Goal: Transaction & Acquisition: Purchase product/service

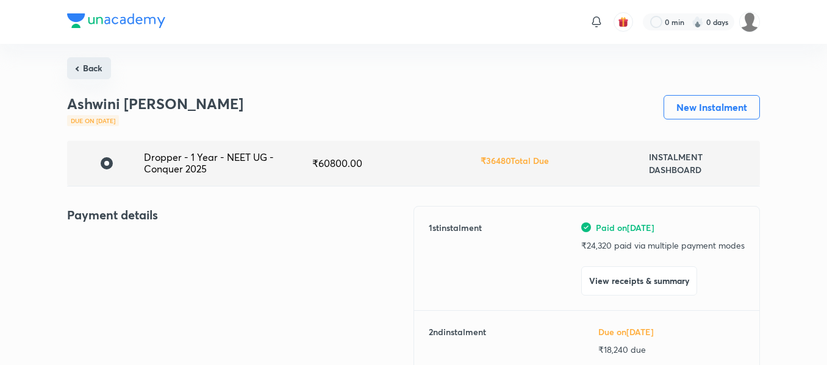
click at [88, 67] on button "Back" at bounding box center [89, 68] width 44 height 22
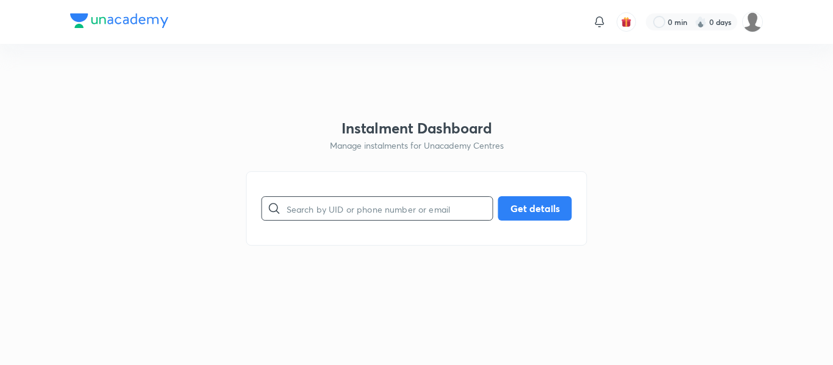
click at [358, 210] on input "text" at bounding box center [390, 208] width 206 height 31
paste input "[EMAIL_ADDRESS][DOMAIN_NAME]"
type input "[EMAIL_ADDRESS][DOMAIN_NAME]"
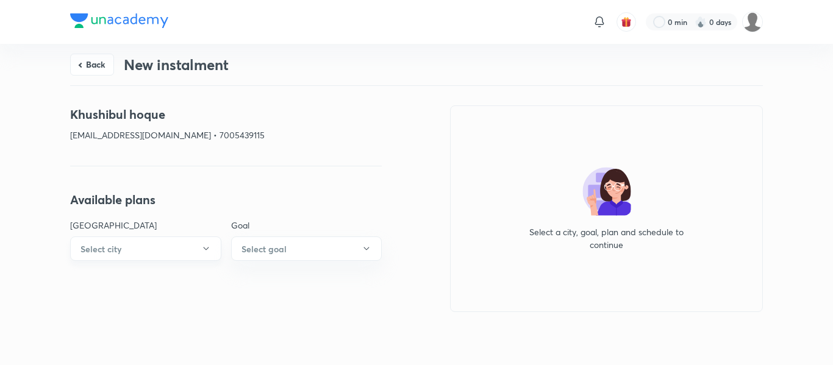
click at [157, 242] on button "Select city" at bounding box center [145, 249] width 151 height 24
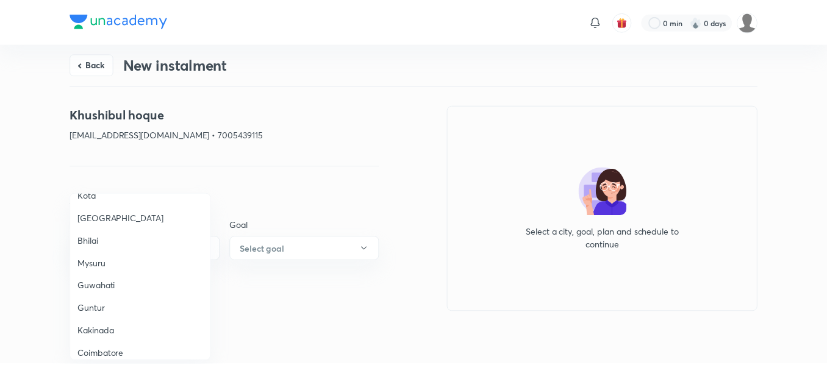
scroll to position [377, 0]
click at [116, 286] on span "Guwahati" at bounding box center [141, 283] width 126 height 13
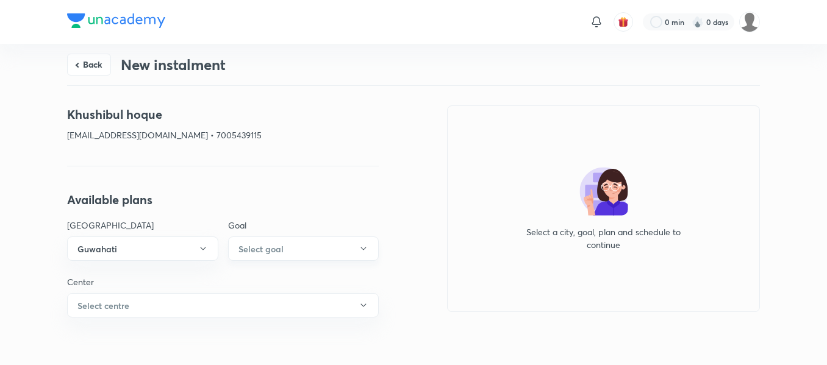
click at [269, 246] on h6 "Select goal" at bounding box center [260, 249] width 45 height 13
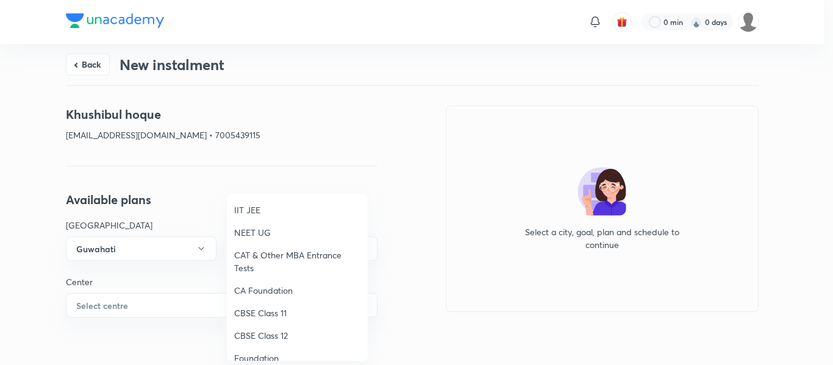
click at [261, 228] on span "NEET UG" at bounding box center [297, 232] width 126 height 13
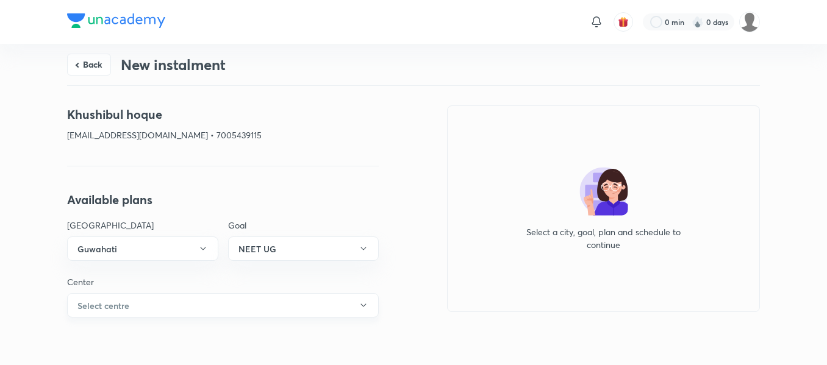
click at [166, 303] on button "Select centre" at bounding box center [223, 305] width 312 height 24
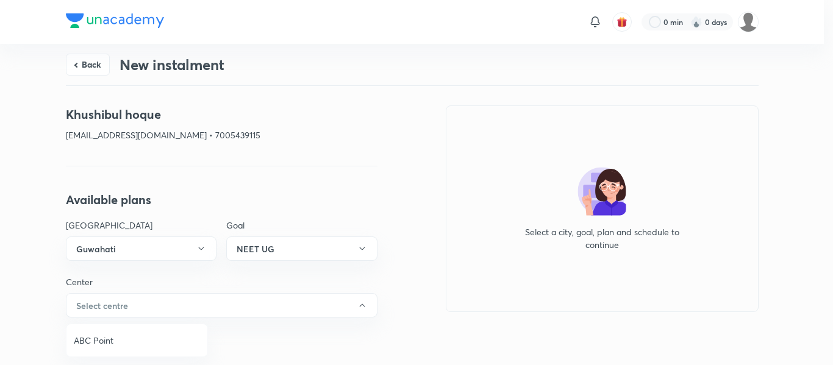
click at [100, 345] on span "ABC Point" at bounding box center [137, 340] width 126 height 13
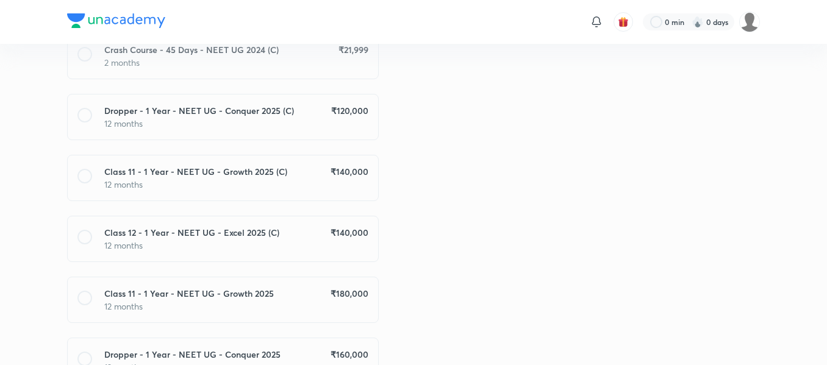
scroll to position [422, 0]
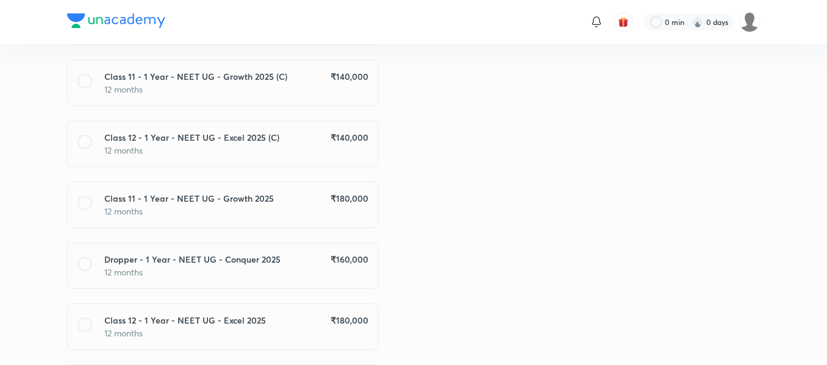
click at [354, 274] on p "12 months" at bounding box center [236, 272] width 264 height 13
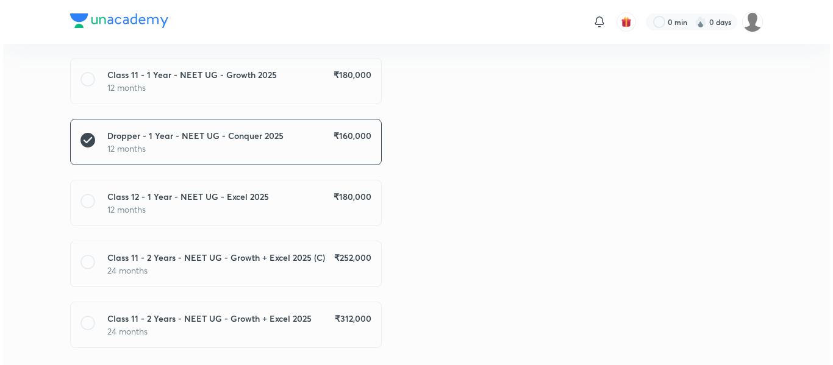
scroll to position [728, 0]
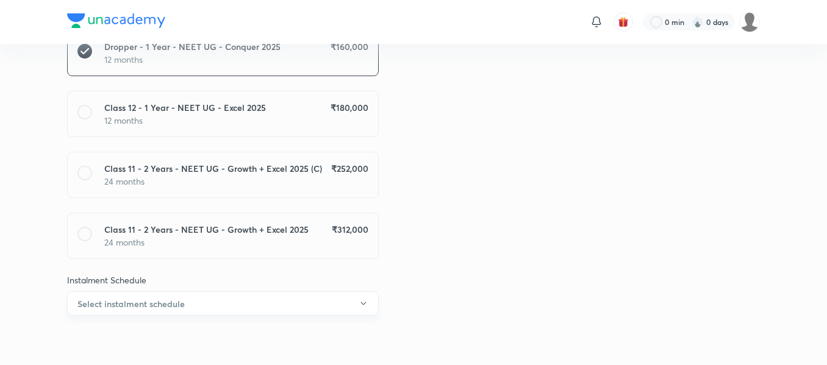
click at [270, 307] on button "Select instalment schedule" at bounding box center [223, 303] width 312 height 24
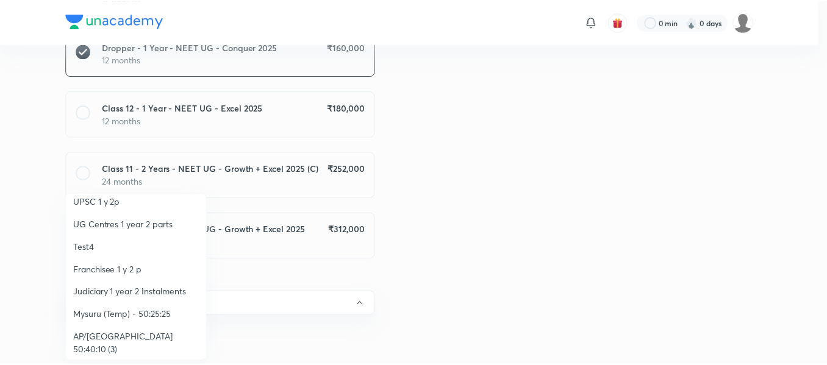
scroll to position [124, 0]
click at [138, 271] on span "Franchisee 1 y 2 p" at bounding box center [137, 266] width 126 height 13
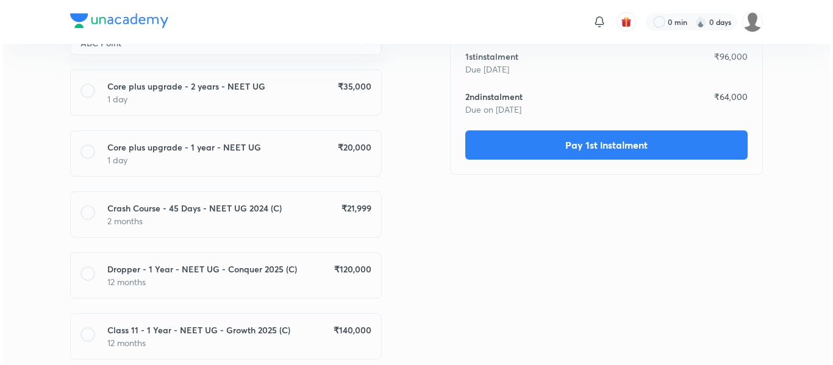
scroll to position [0, 0]
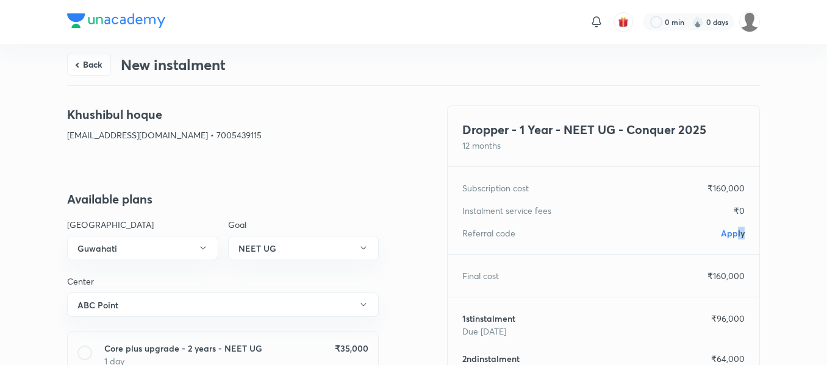
drag, startPoint x: 747, startPoint y: 232, endPoint x: 735, endPoint y: 234, distance: 11.8
click at [735, 234] on div "Referral code Apply" at bounding box center [603, 233] width 312 height 13
click at [735, 234] on span "Apply" at bounding box center [733, 233] width 24 height 12
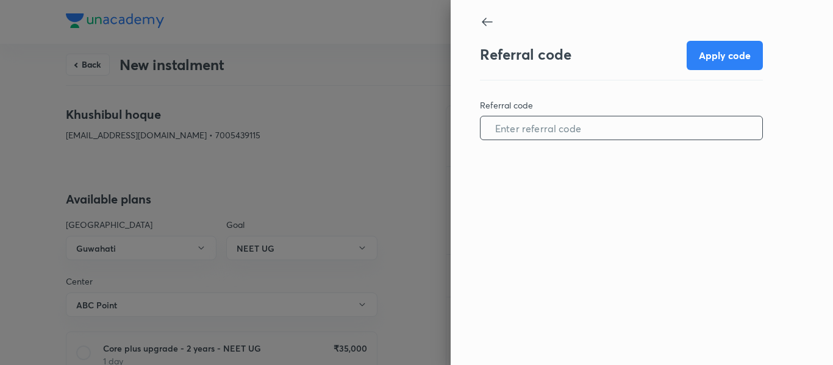
click at [588, 136] on input "text" at bounding box center [621, 128] width 282 height 31
paste input "GUWA0662R1LK9R"
type input "GUWA0662R1LK9R"
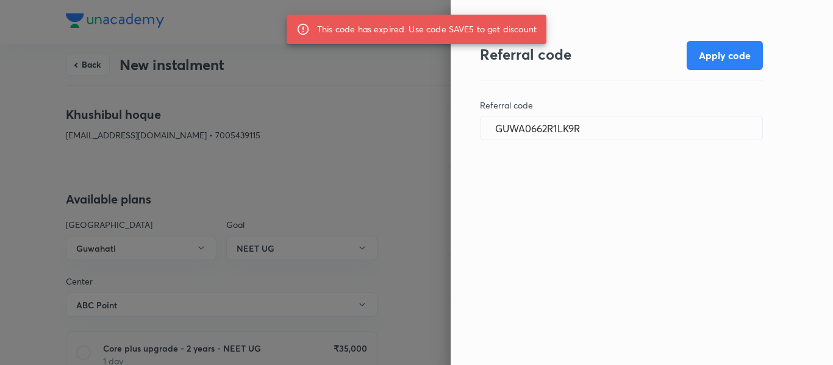
click at [333, 76] on div at bounding box center [416, 182] width 833 height 365
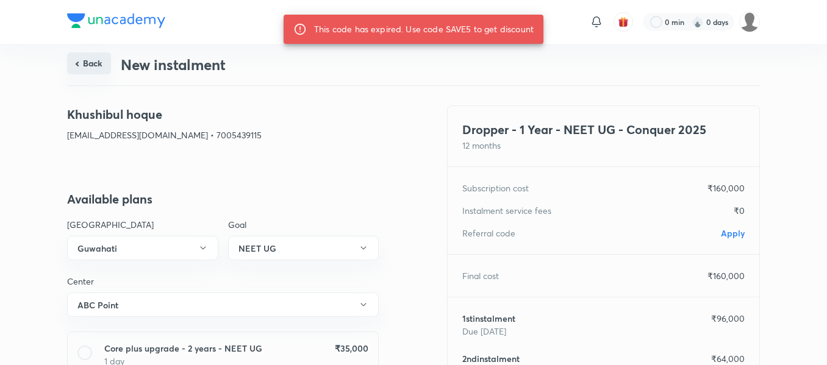
click at [96, 73] on button "Back" at bounding box center [89, 63] width 44 height 22
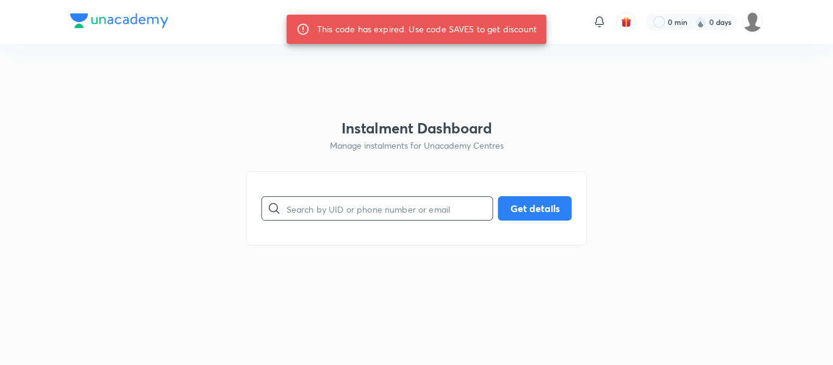
click at [301, 210] on input "text" at bounding box center [390, 208] width 206 height 31
paste input "[EMAIL_ADDRESS][DOMAIN_NAME]"
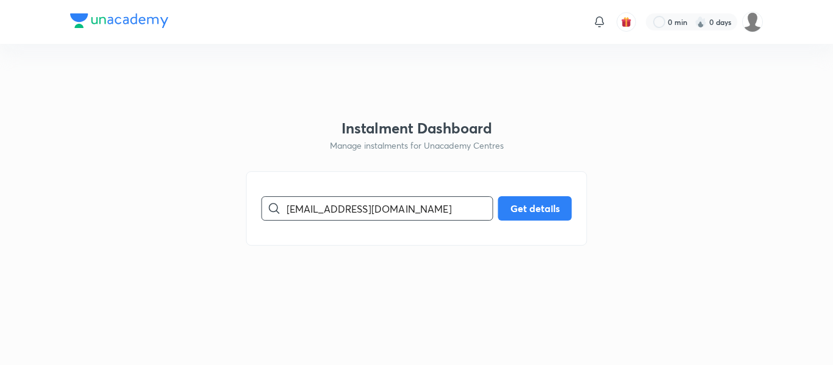
type input "[EMAIL_ADDRESS][DOMAIN_NAME]"
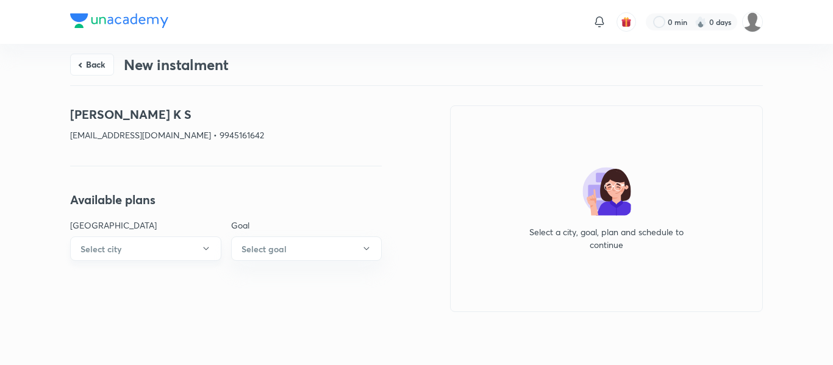
click at [182, 256] on button "Select city" at bounding box center [145, 249] width 151 height 24
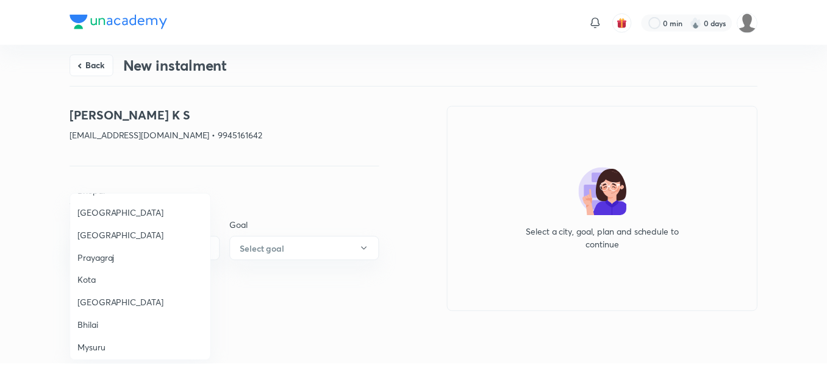
scroll to position [316, 0]
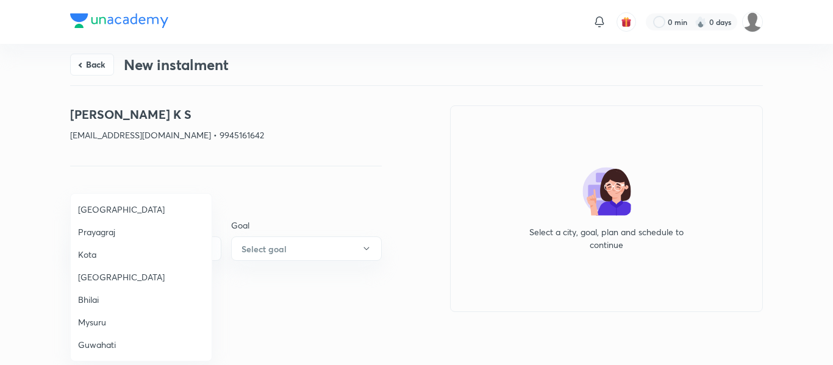
click at [100, 316] on span "Mysuru" at bounding box center [141, 322] width 126 height 13
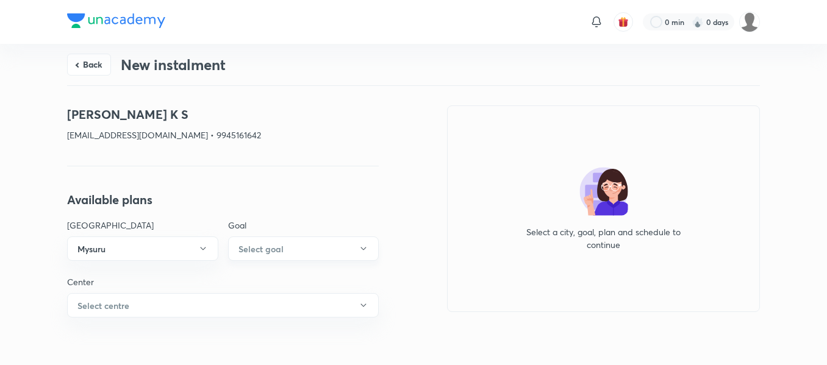
click at [318, 242] on button "Select goal" at bounding box center [303, 249] width 151 height 24
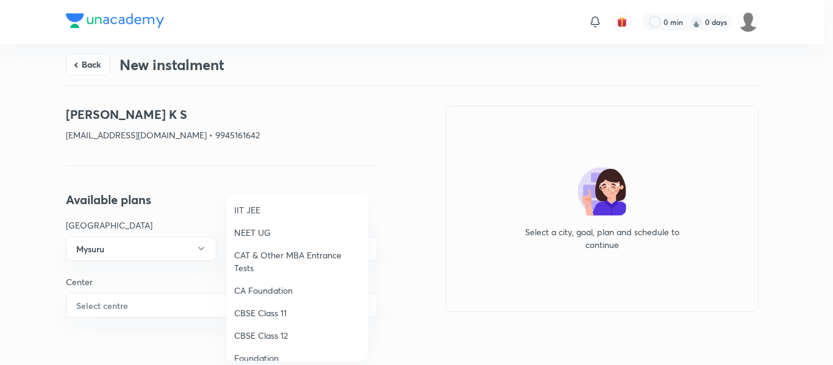
click at [255, 357] on span "Foundation" at bounding box center [297, 358] width 126 height 13
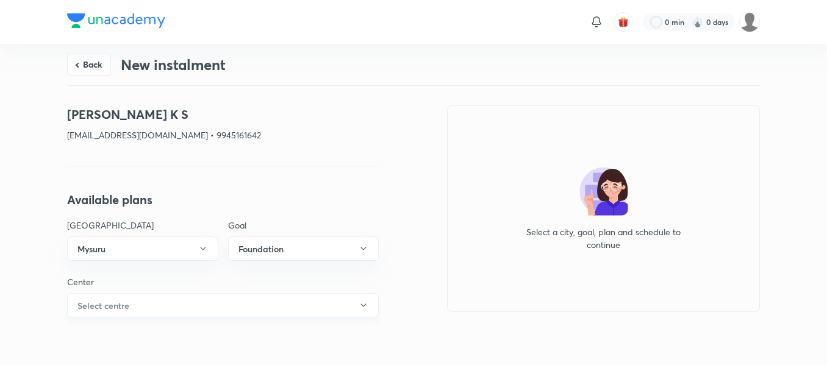
click at [159, 297] on button "Select centre" at bounding box center [223, 305] width 312 height 24
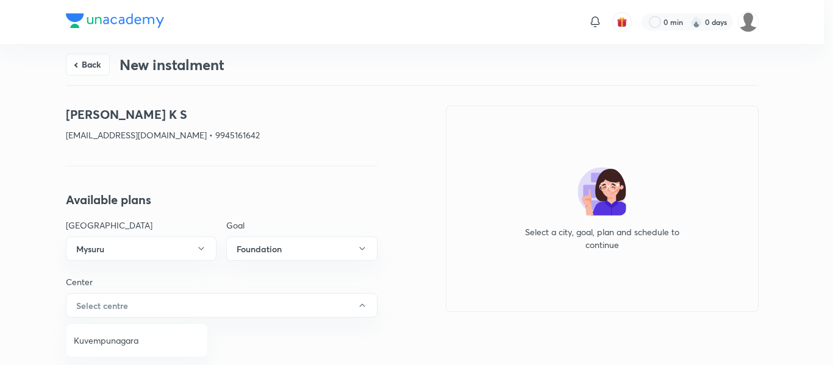
click at [125, 337] on span "Kuvempunagara" at bounding box center [137, 340] width 126 height 13
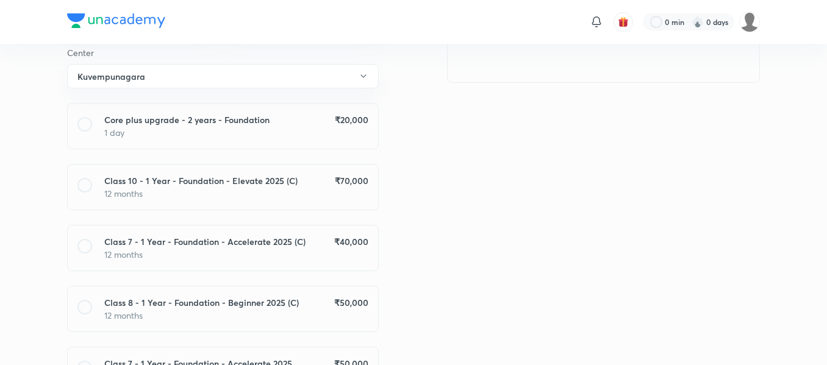
click at [357, 249] on p "12 months" at bounding box center [236, 254] width 264 height 13
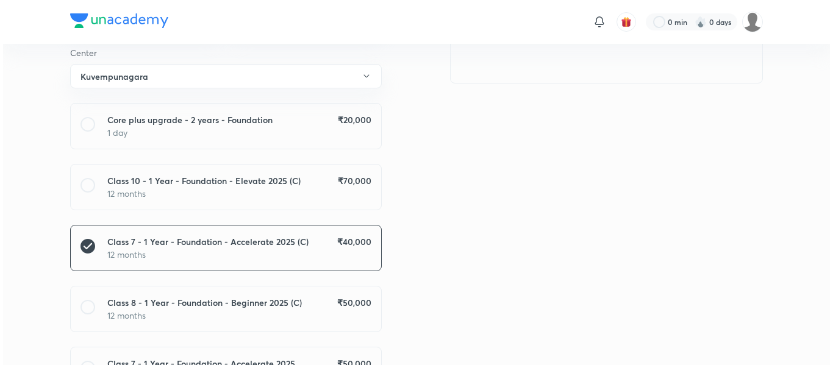
scroll to position [876, 0]
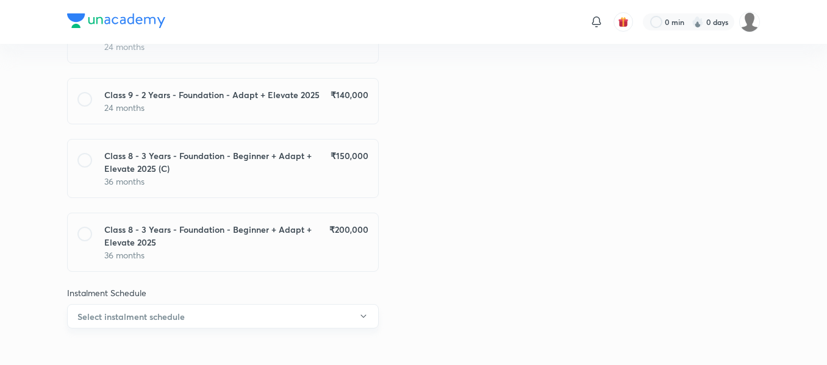
click at [302, 313] on button "Select instalment schedule" at bounding box center [223, 316] width 312 height 24
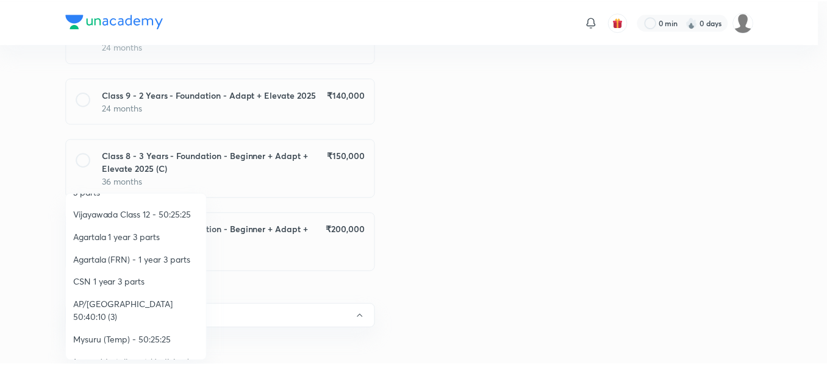
scroll to position [229, 0]
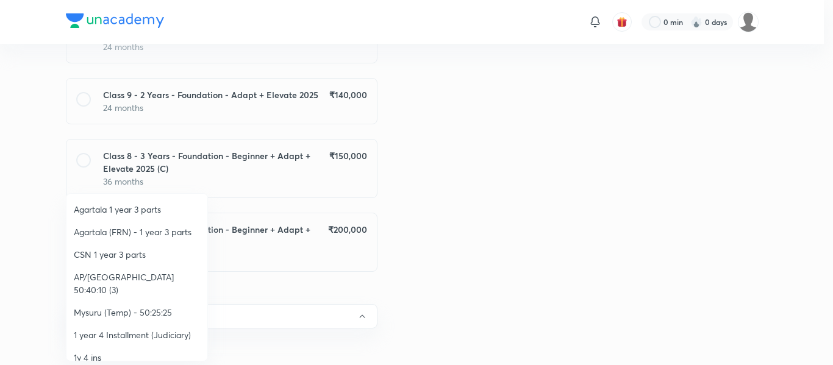
click at [154, 306] on span "Mysuru (Temp) - 50:25:25" at bounding box center [137, 312] width 126 height 13
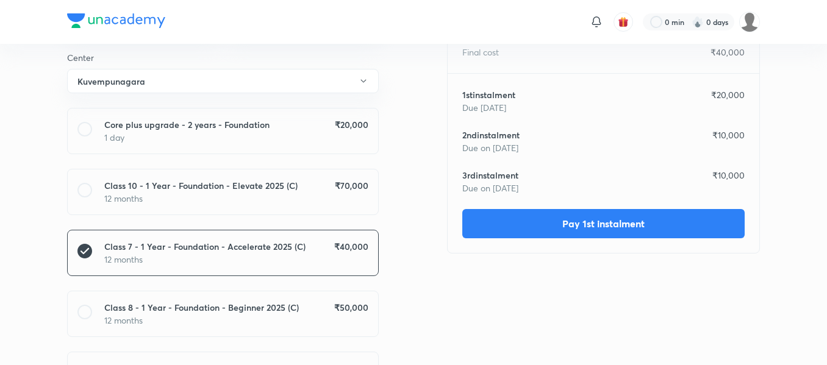
scroll to position [0, 0]
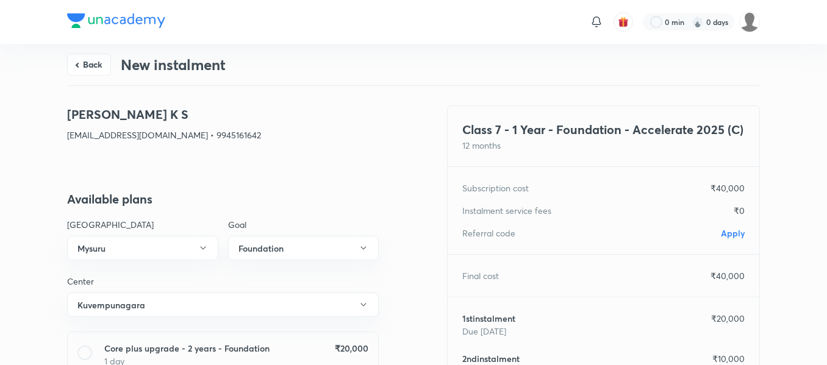
click at [732, 238] on span "Apply" at bounding box center [733, 233] width 24 height 12
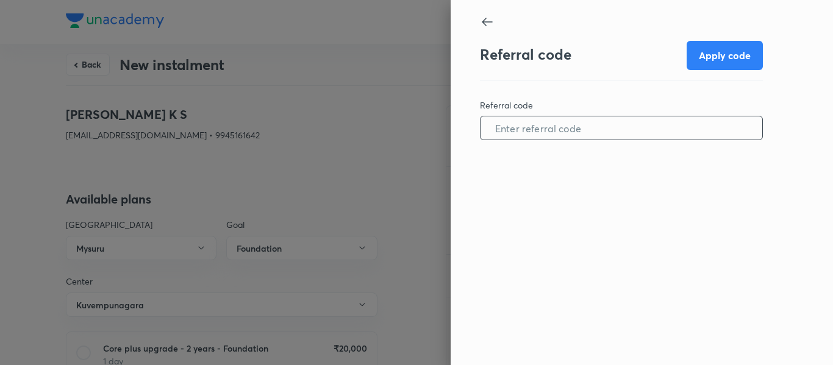
click at [597, 125] on input "text" at bounding box center [621, 128] width 282 height 31
paste input "MYSU0961APY61J"
type input "MYSU0961APY61J"
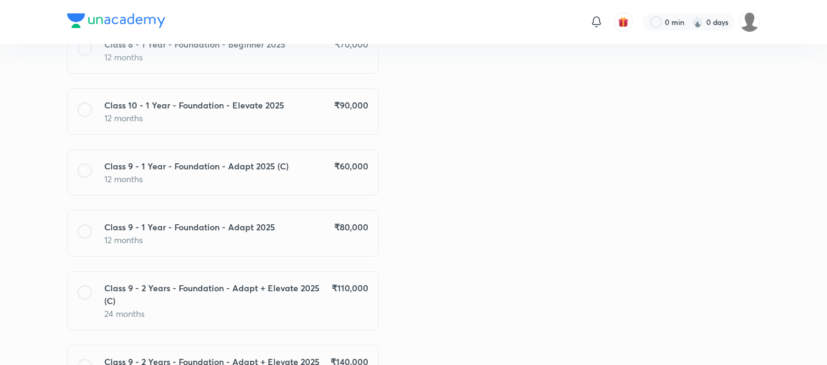
scroll to position [876, 0]
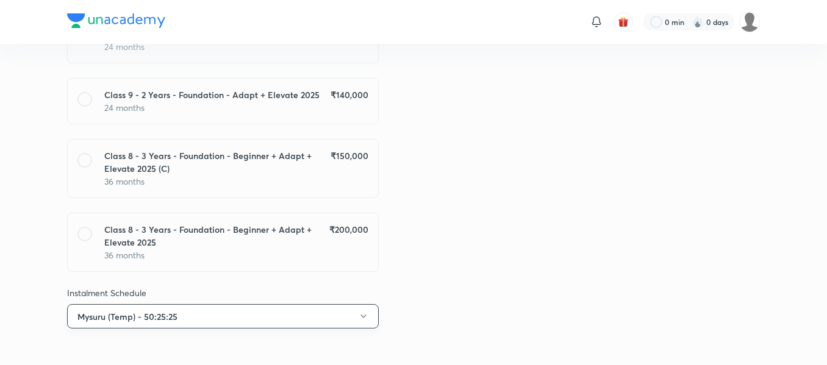
click at [255, 308] on button "Mysuru (Temp) - 50:25:25" at bounding box center [223, 316] width 312 height 24
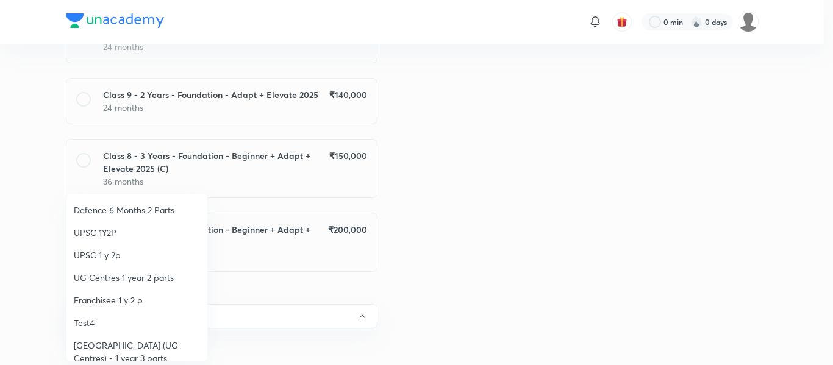
click at [135, 299] on span "Franchisee 1 y 2 p" at bounding box center [137, 300] width 126 height 13
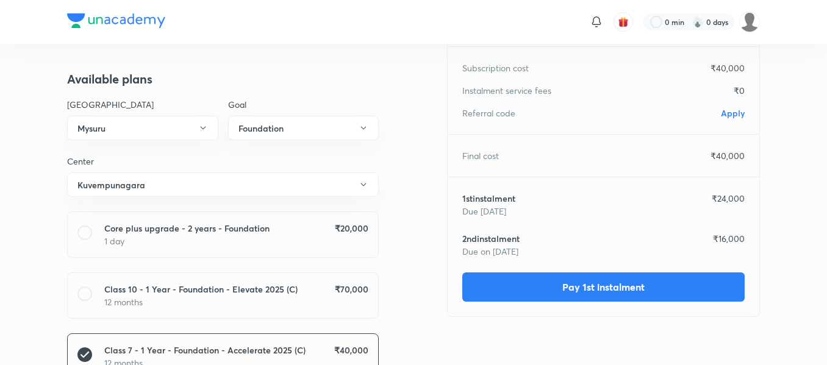
scroll to position [71, 0]
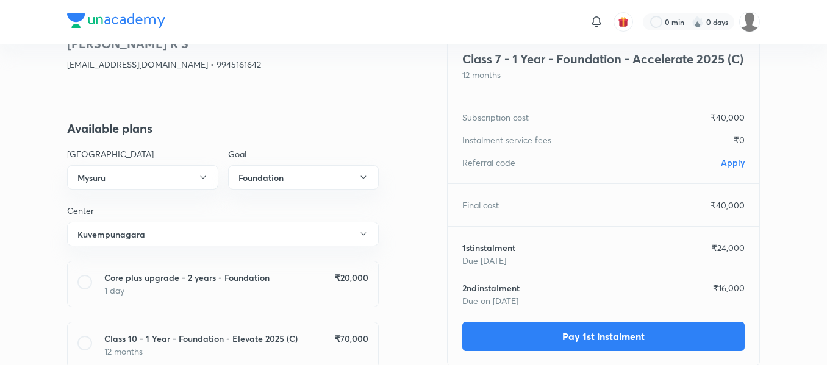
drag, startPoint x: 729, startPoint y: 152, endPoint x: 728, endPoint y: 160, distance: 7.4
click at [728, 160] on div "Class 7 - 1 Year - Foundation - Accelerate 2025 (C) 12 months Subscription cost…" at bounding box center [603, 201] width 313 height 332
click at [728, 160] on span "Apply" at bounding box center [733, 163] width 24 height 12
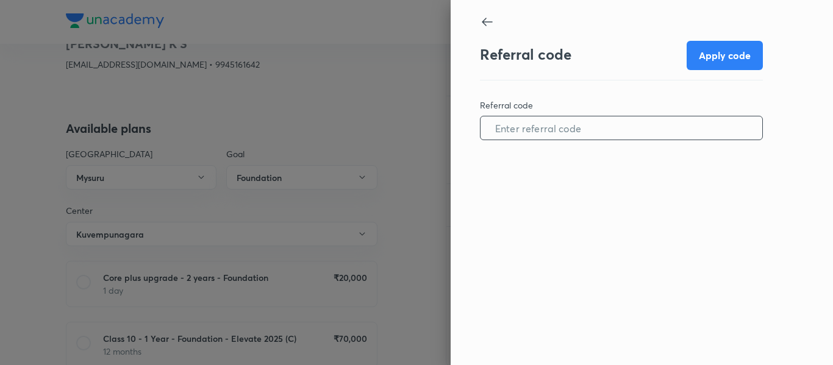
click at [633, 115] on input "text" at bounding box center [621, 128] width 282 height 31
paste input "MYSU0961APY61J"
type input "MYSU0961APY61J"
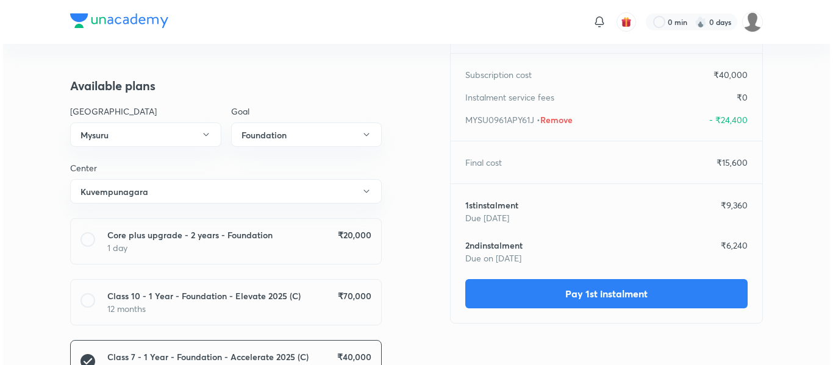
scroll to position [114, 0]
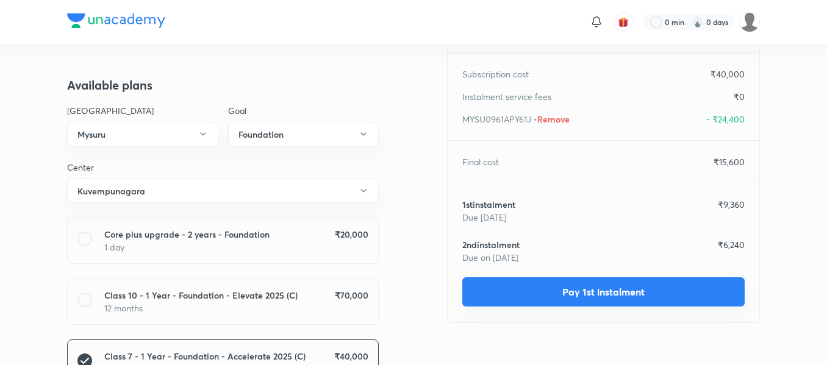
click at [518, 298] on button "Pay 1st instalment" at bounding box center [603, 291] width 282 height 29
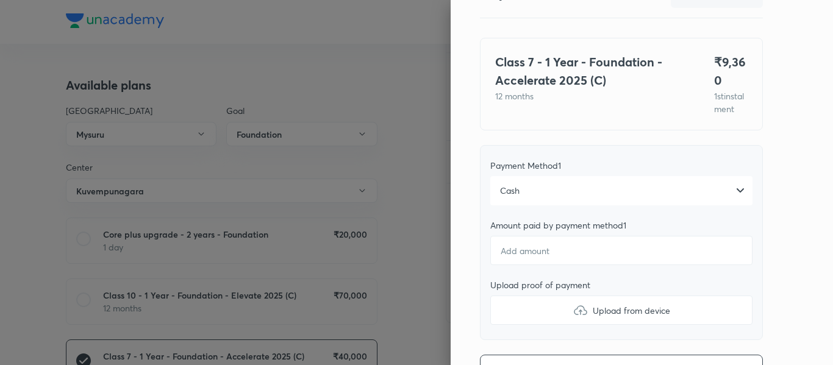
click at [532, 205] on div "Cash" at bounding box center [621, 190] width 262 height 29
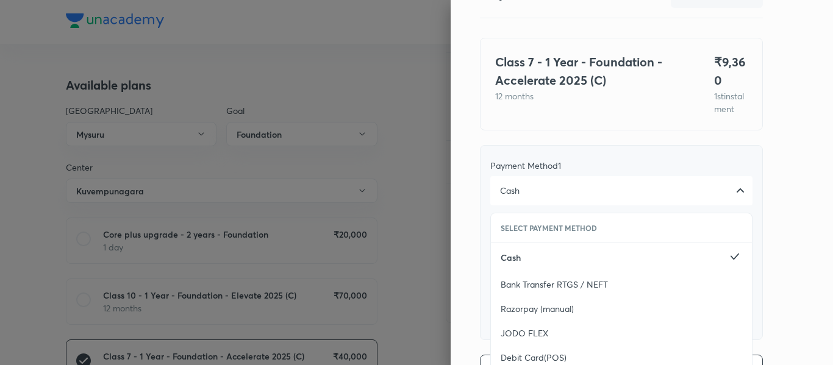
scroll to position [249, 0]
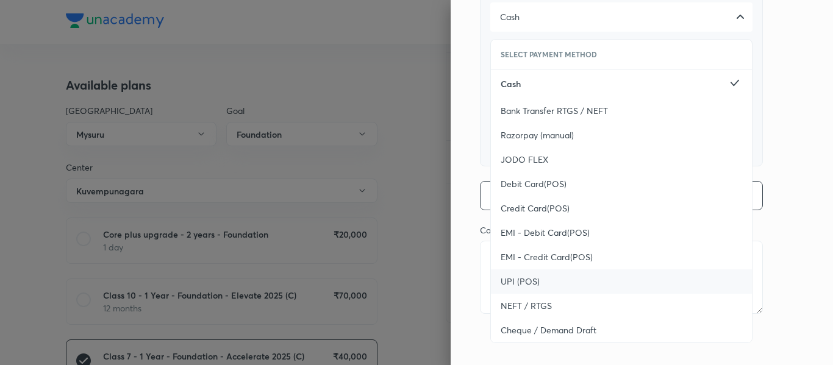
click at [525, 278] on span "UPI (POS)" at bounding box center [519, 282] width 39 height 12
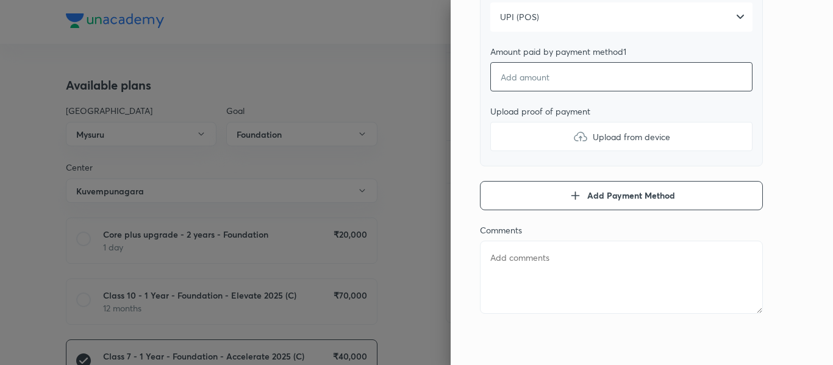
click at [520, 84] on input "number" at bounding box center [621, 76] width 262 height 29
type textarea "x"
type input "9"
type textarea "x"
type input "93"
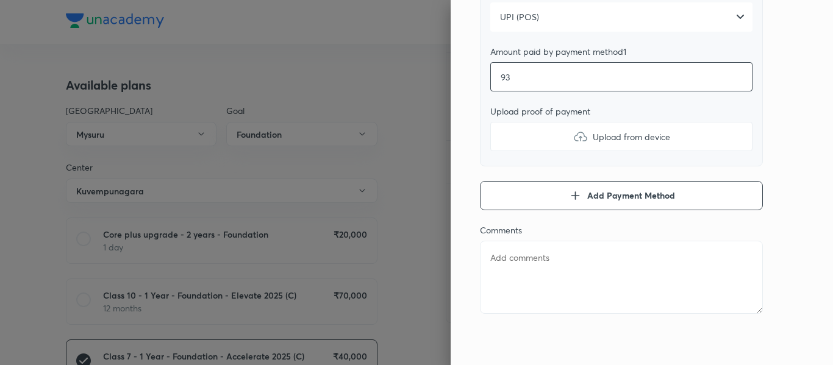
type textarea "x"
type input "936"
type textarea "x"
type input "9360"
type textarea "x"
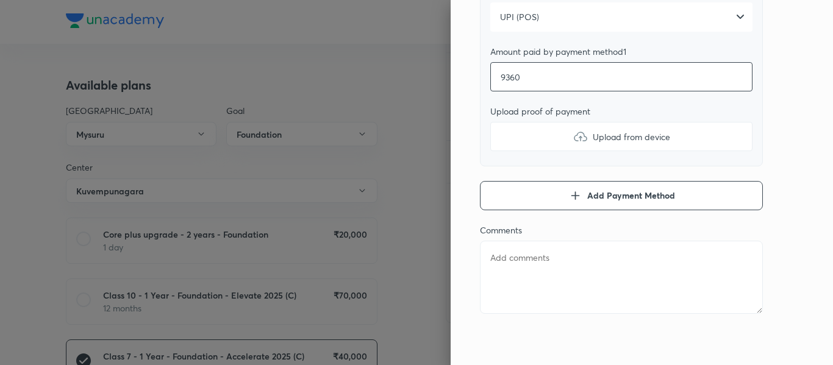
type input "9360"
click at [519, 145] on label "Upload from device" at bounding box center [621, 136] width 262 height 29
click at [0, 0] on input "Upload from device" at bounding box center [0, 0] width 0 height 0
type textarea "x"
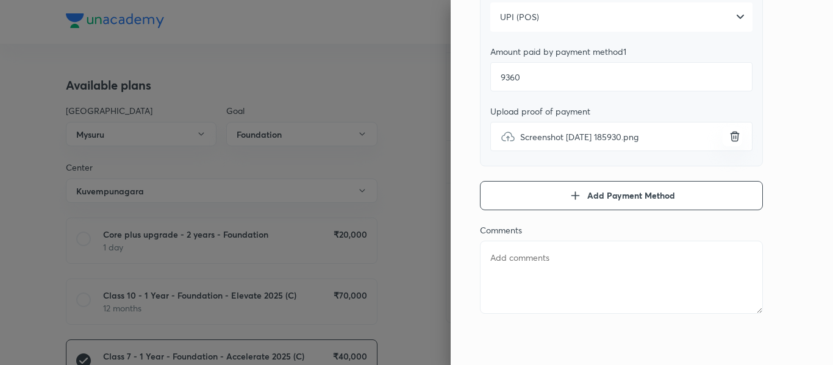
click at [485, 265] on textarea at bounding box center [621, 277] width 283 height 73
type textarea "1"
type textarea "x"
type textarea "1s"
type textarea "x"
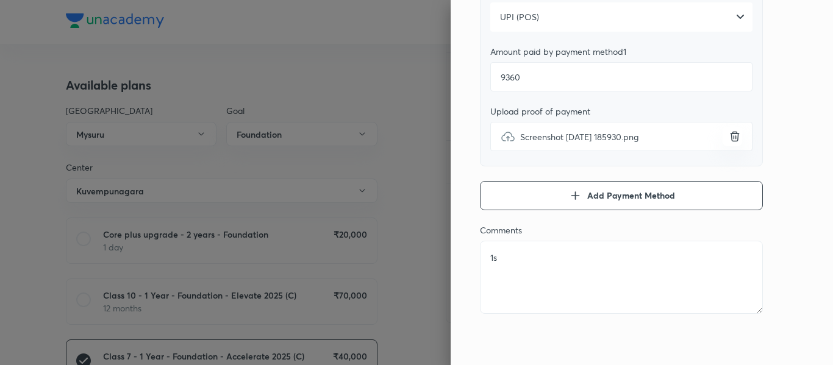
type textarea "1st"
type textarea "x"
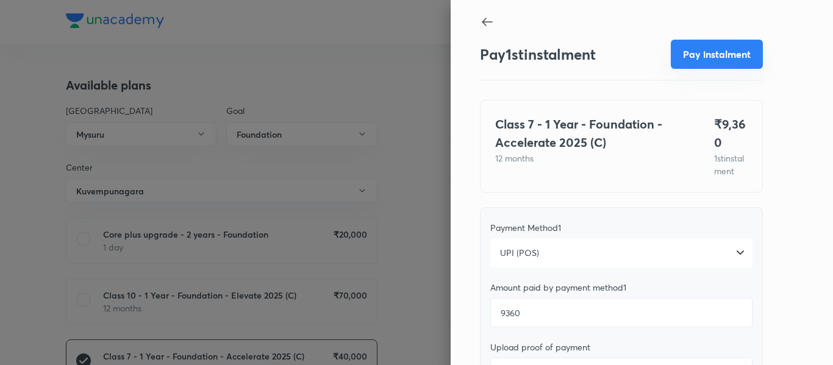
type textarea "1st"
click at [683, 64] on button "Pay instalment" at bounding box center [717, 54] width 92 height 29
type textarea "x"
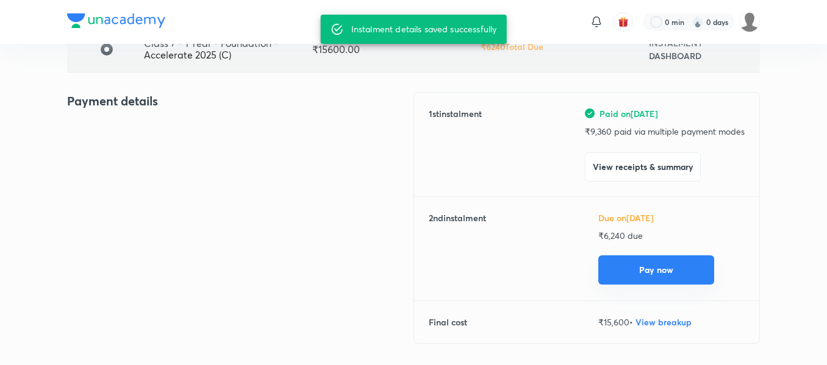
click at [621, 277] on button "Pay now" at bounding box center [656, 269] width 116 height 29
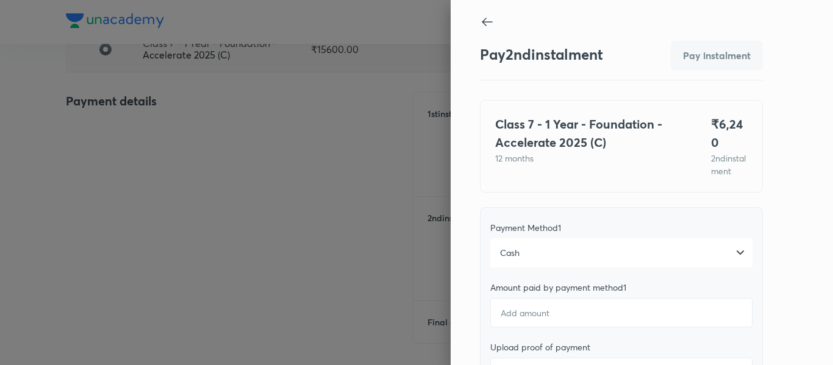
click at [536, 251] on div "Cash" at bounding box center [621, 252] width 262 height 29
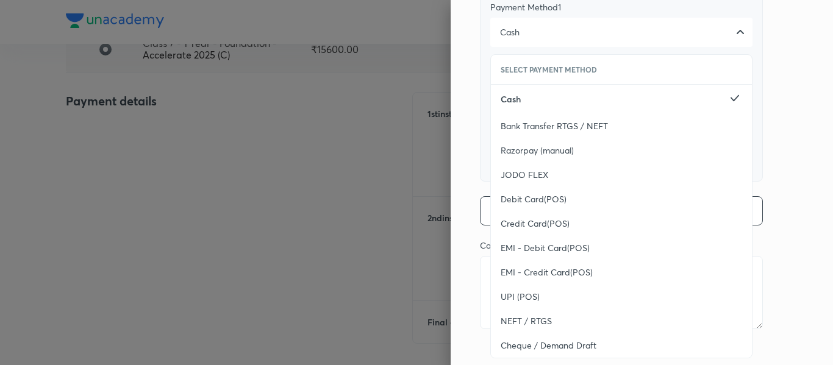
scroll to position [230, 0]
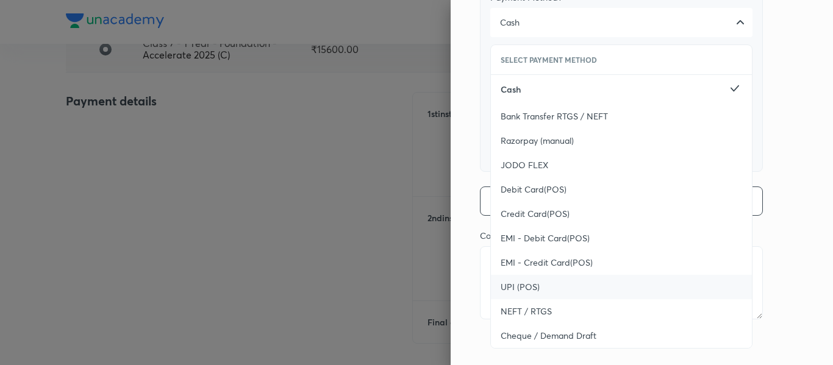
click at [525, 281] on span "UPI (POS)" at bounding box center [519, 287] width 39 height 12
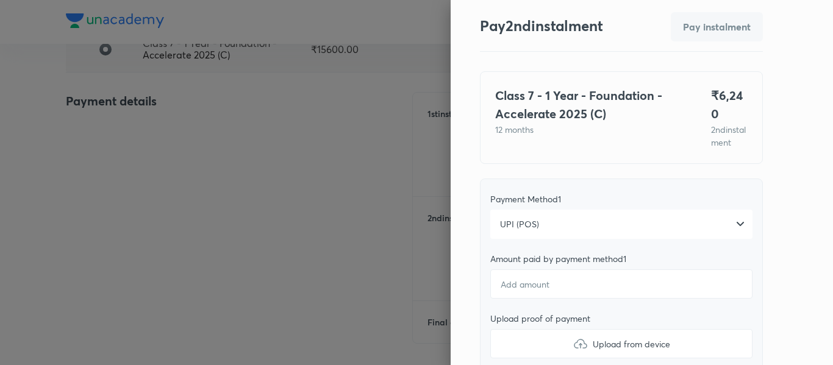
scroll to position [28, 0]
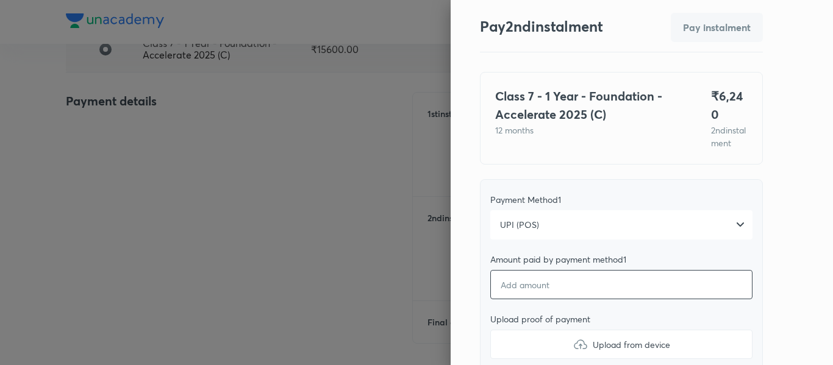
click at [536, 287] on input "number" at bounding box center [621, 284] width 262 height 29
type textarea "x"
type input "6"
type textarea "x"
type input "62"
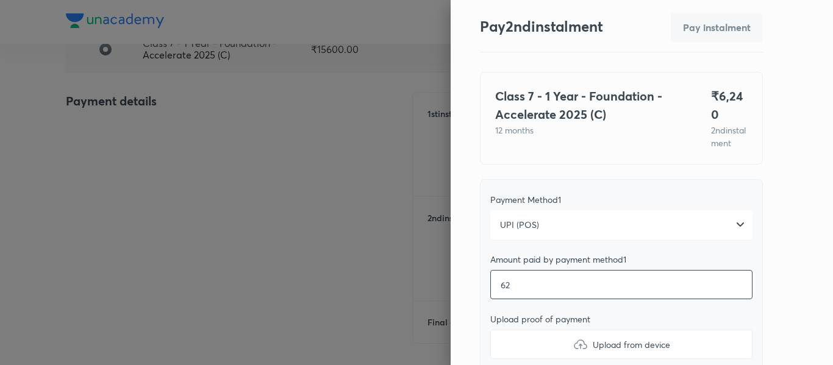
type textarea "x"
type input "624"
type textarea "x"
type input "6240"
type textarea "x"
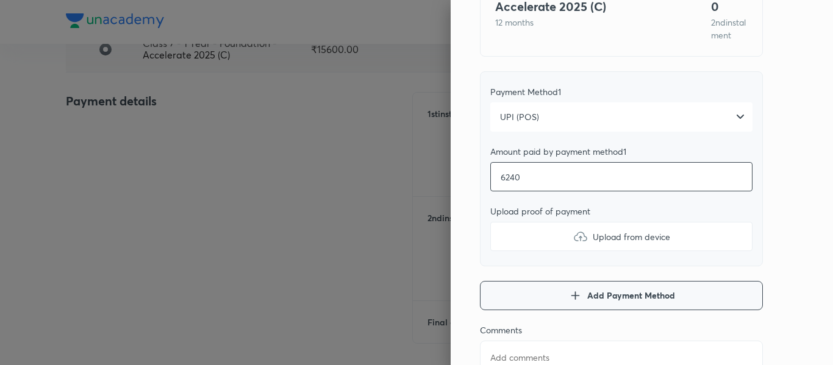
scroll to position [140, 0]
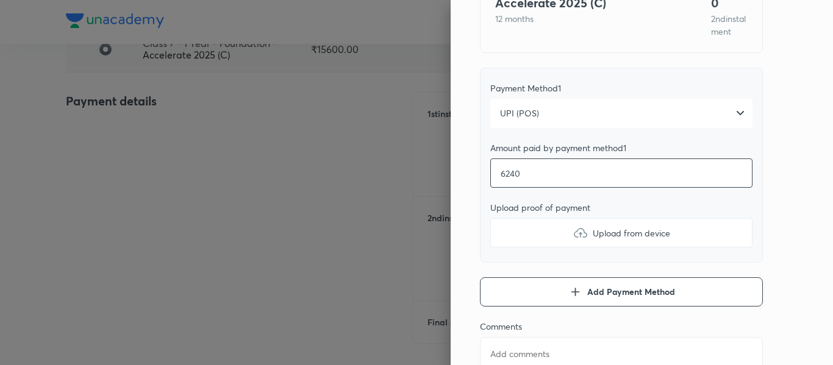
type input "6240"
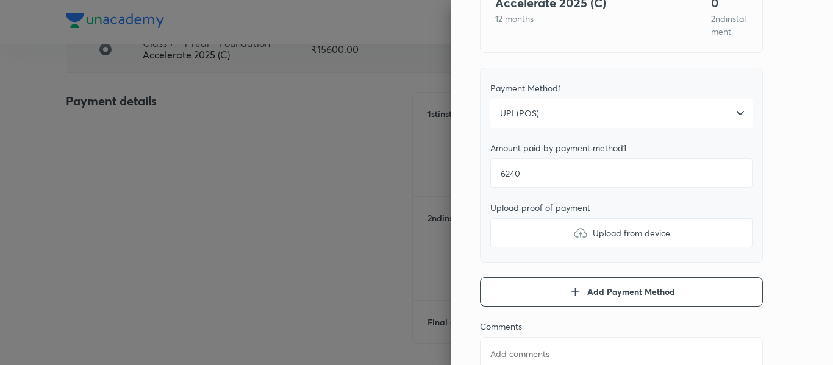
click at [561, 223] on label "Upload from device" at bounding box center [621, 232] width 262 height 29
click at [0, 0] on input "Upload from device" at bounding box center [0, 0] width 0 height 0
type textarea "x"
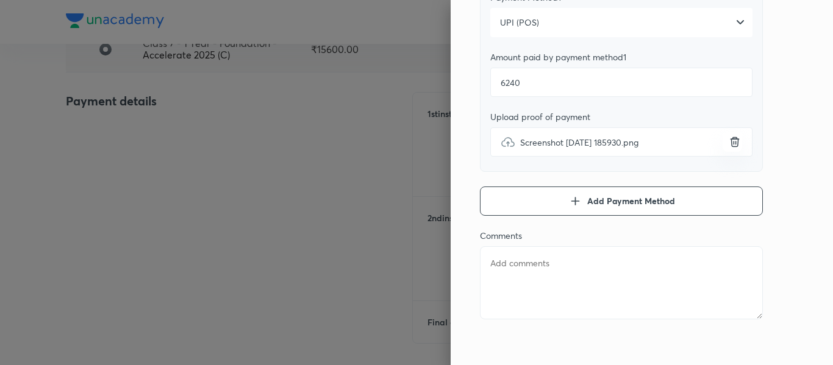
click at [522, 257] on textarea at bounding box center [621, 282] width 283 height 73
type textarea "2"
type textarea "x"
type textarea "2n"
type textarea "x"
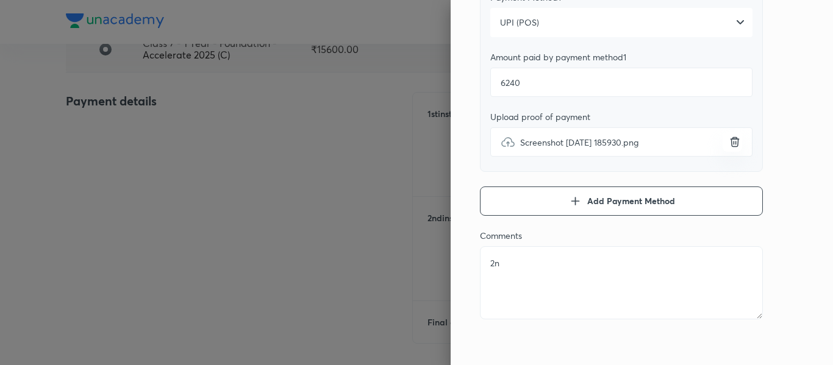
type textarea "2nd"
type textarea "x"
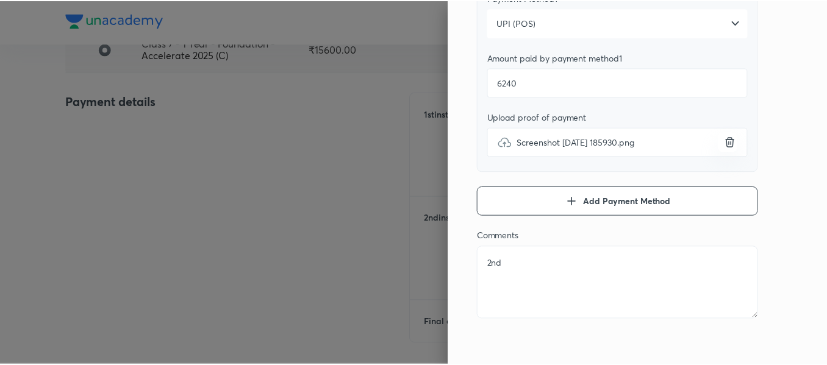
scroll to position [0, 0]
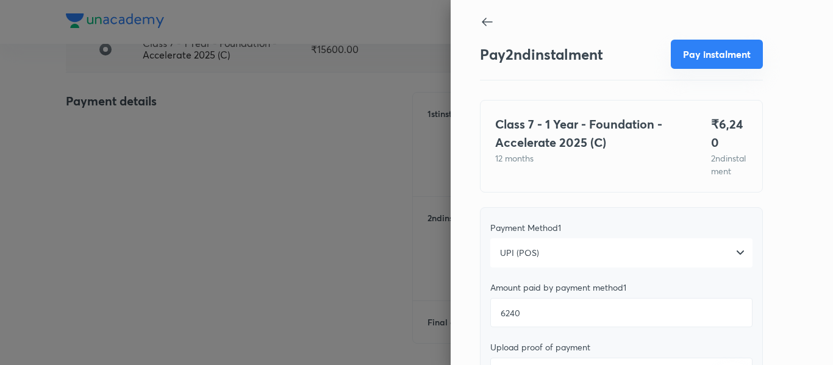
type textarea "2nd"
click at [698, 58] on button "Pay instalment" at bounding box center [717, 54] width 92 height 29
type textarea "x"
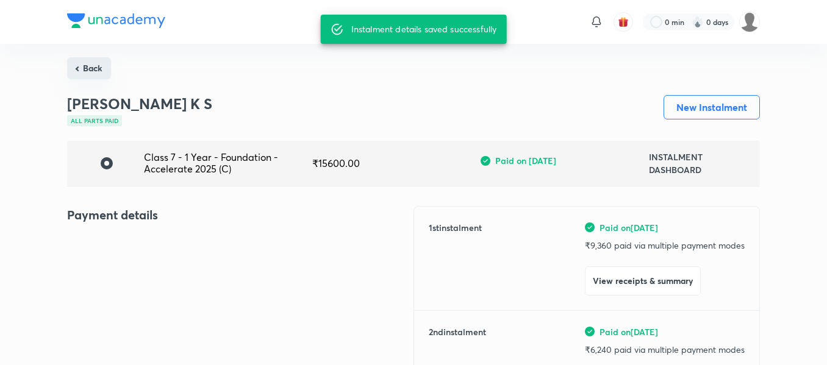
click at [85, 68] on button "Back" at bounding box center [89, 68] width 44 height 22
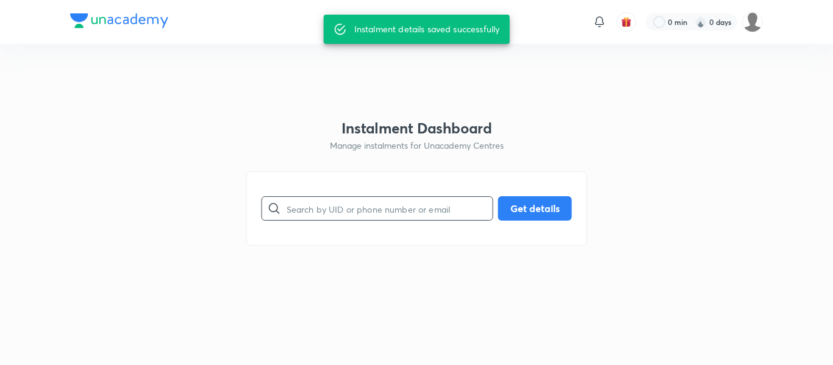
click at [340, 207] on input "text" at bounding box center [390, 208] width 206 height 31
paste input "[EMAIL_ADDRESS][DOMAIN_NAME]"
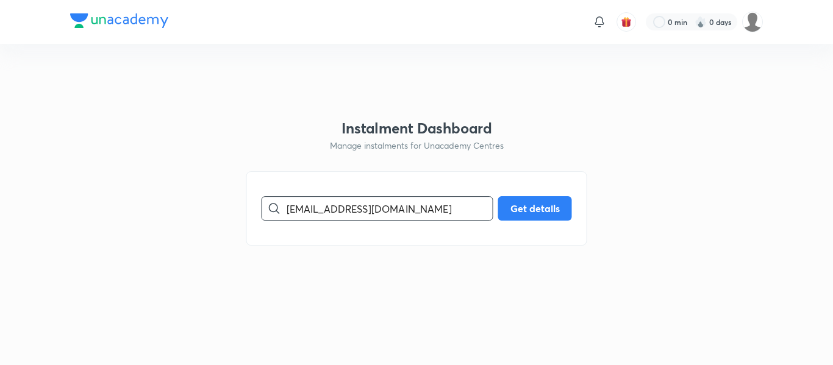
type input "[EMAIL_ADDRESS][DOMAIN_NAME]"
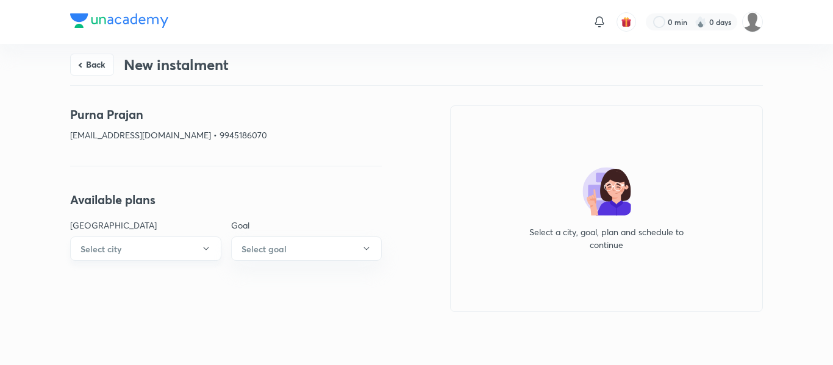
click at [141, 254] on button "Select city" at bounding box center [145, 249] width 151 height 24
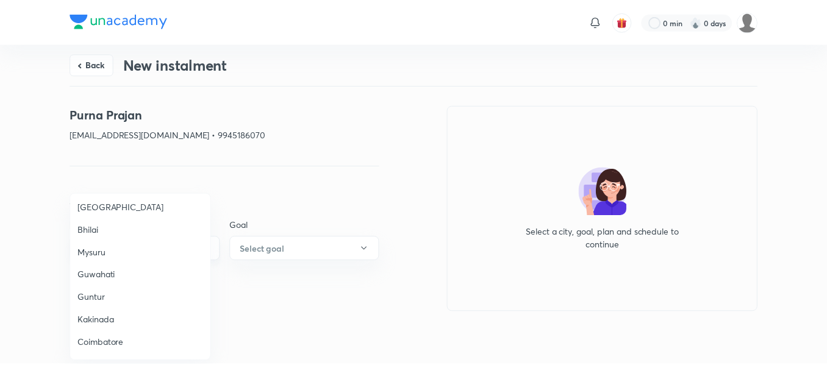
scroll to position [394, 0]
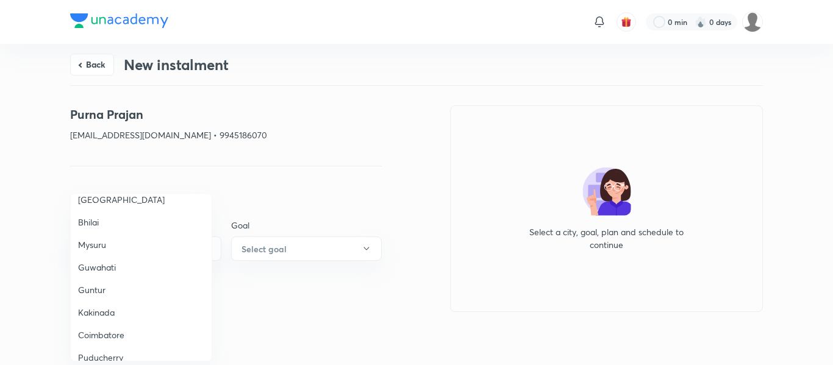
click at [104, 244] on span "Mysuru" at bounding box center [141, 244] width 126 height 13
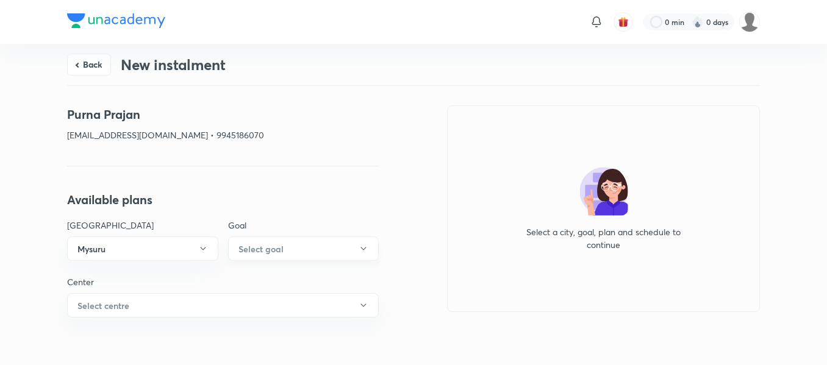
click at [265, 252] on h6 "Select goal" at bounding box center [260, 249] width 45 height 13
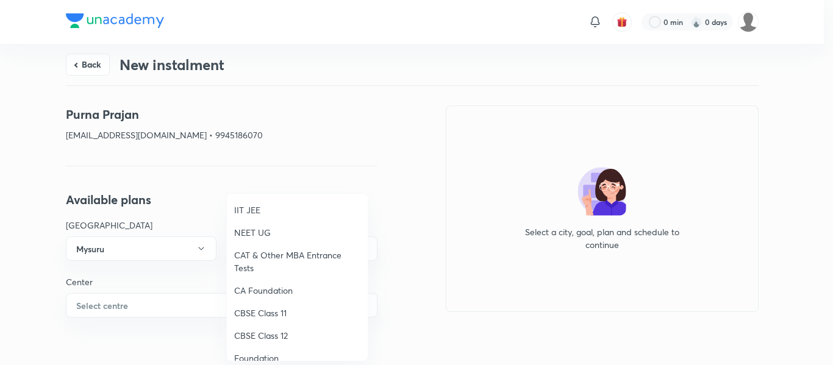
click at [266, 356] on span "Foundation" at bounding box center [297, 358] width 126 height 13
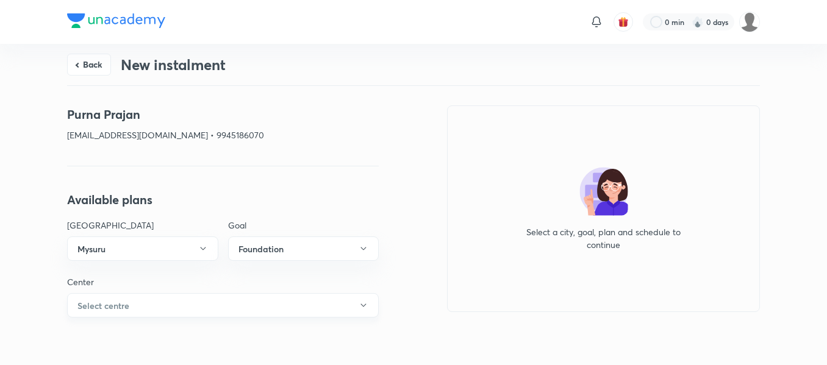
click at [179, 315] on button "Select centre" at bounding box center [223, 305] width 312 height 24
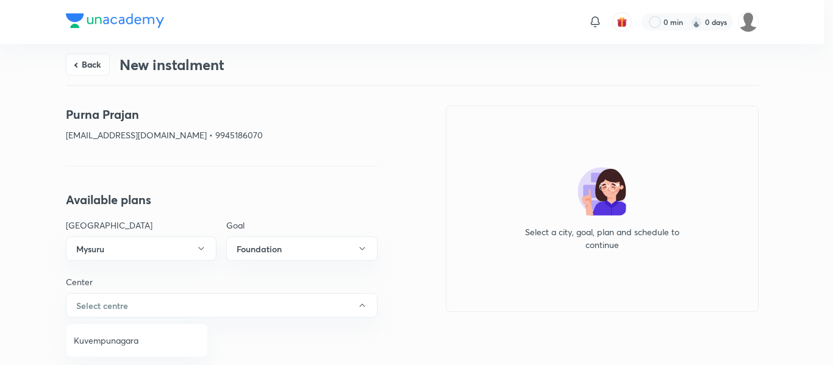
click at [135, 335] on span "Kuvempunagara" at bounding box center [137, 340] width 126 height 13
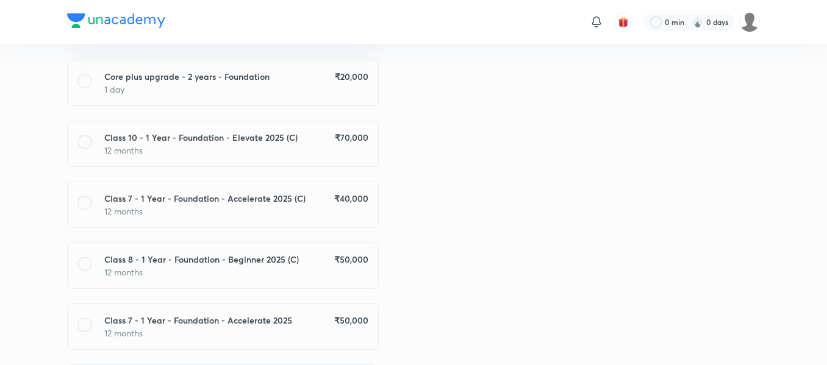
click at [348, 214] on p "12 months" at bounding box center [236, 211] width 264 height 13
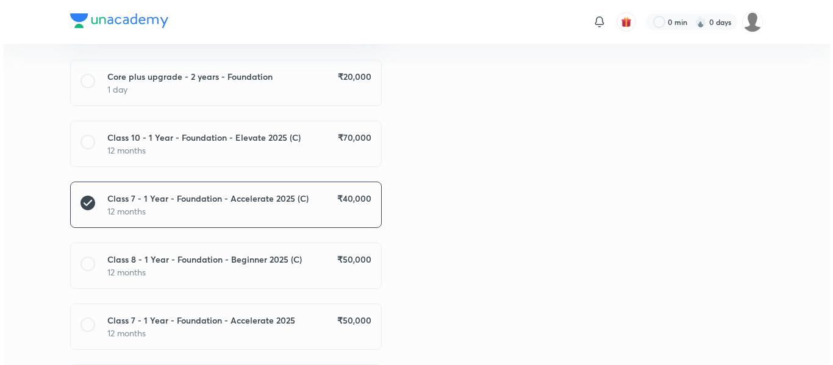
scroll to position [876, 0]
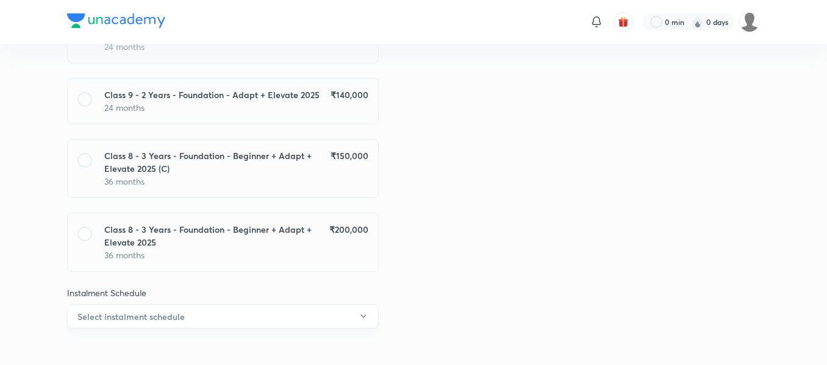
click at [332, 307] on button "Select instalment schedule" at bounding box center [223, 316] width 312 height 24
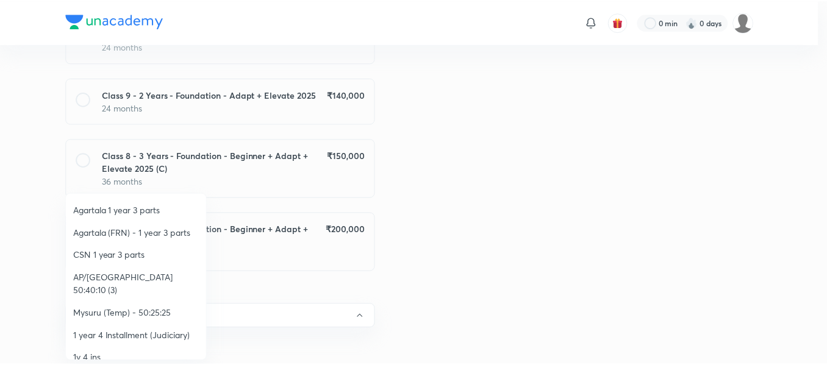
scroll to position [229, 0]
click at [136, 306] on span "Mysuru (Temp) - 50:25:25" at bounding box center [137, 312] width 126 height 13
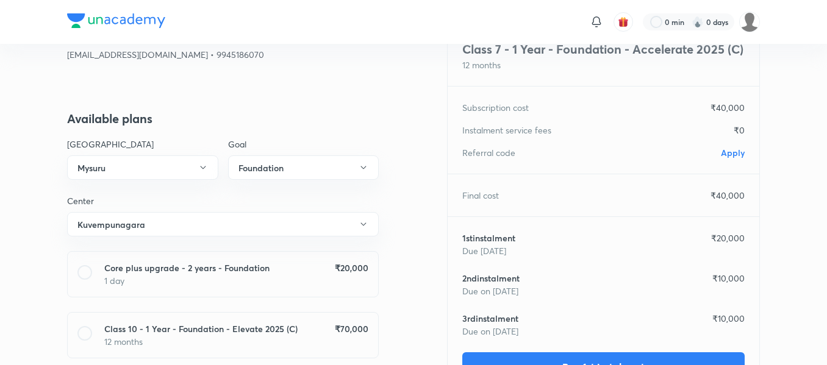
scroll to position [0, 0]
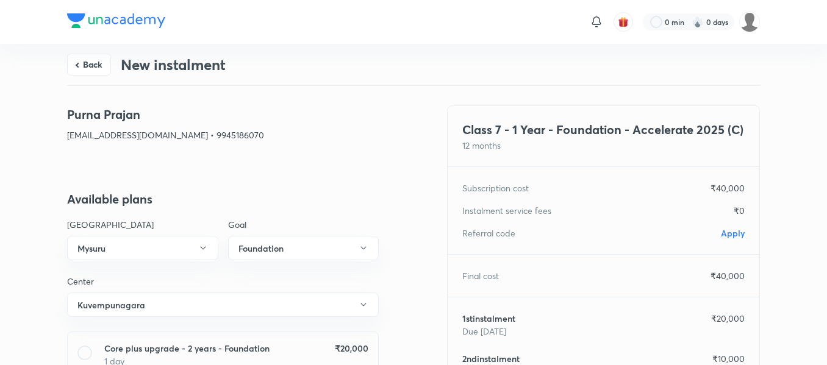
click at [732, 235] on span "Apply" at bounding box center [733, 233] width 24 height 12
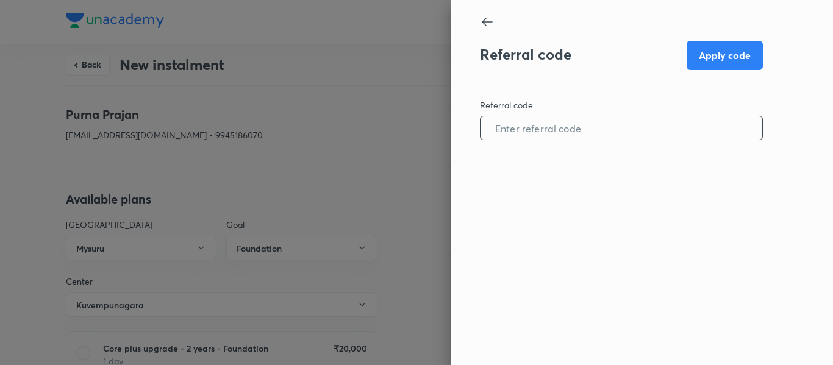
click at [597, 122] on input "text" at bounding box center [621, 128] width 282 height 31
paste input "MYSU096550V0F4"
type input "MYSU096550V0F4"
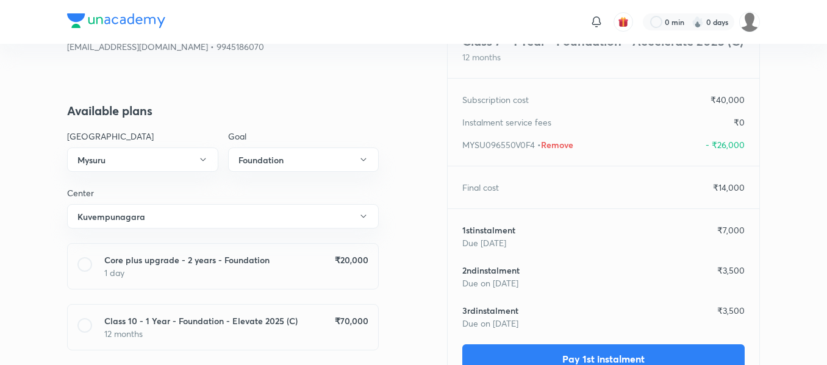
scroll to position [89, 0]
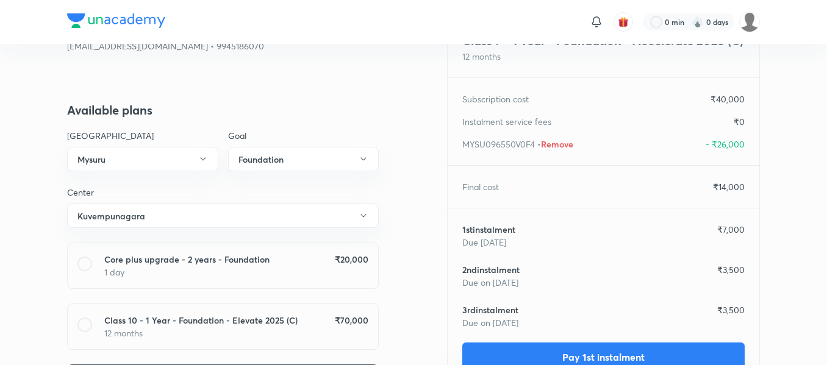
click at [624, 347] on button "Pay 1st instalment" at bounding box center [603, 357] width 282 height 29
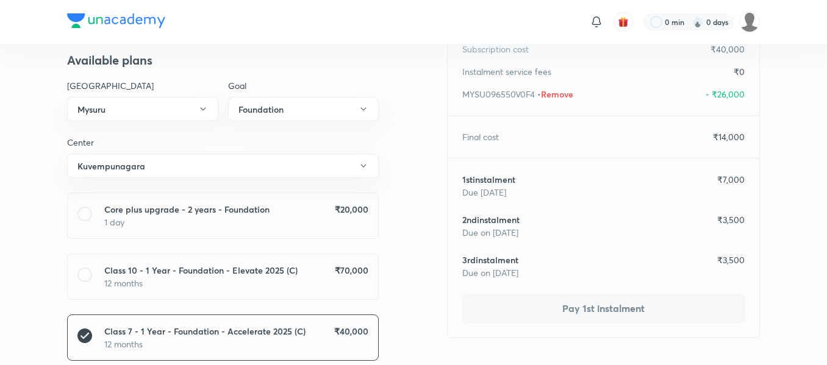
scroll to position [156, 0]
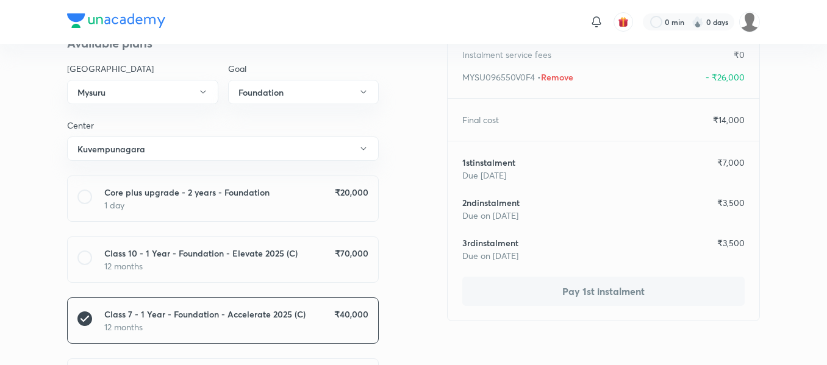
click at [621, 288] on button "Pay 1st instalment" at bounding box center [603, 291] width 282 height 29
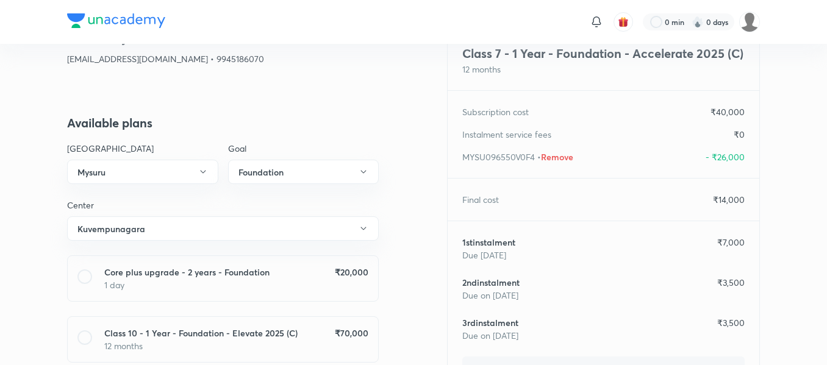
scroll to position [0, 0]
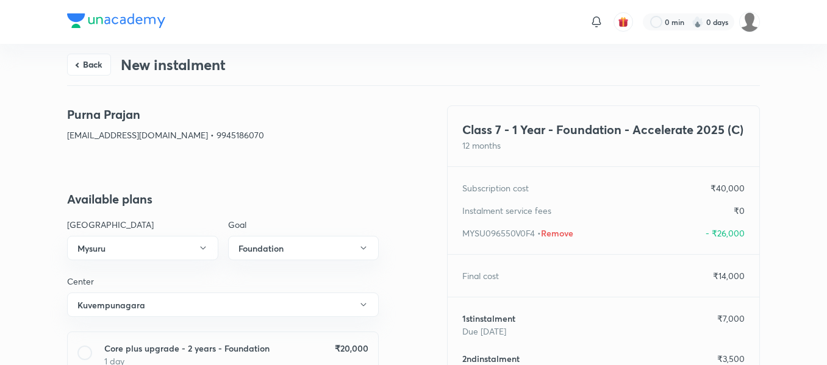
click at [436, 80] on div "Back New instalment" at bounding box center [413, 64] width 693 height 41
